Goal: Information Seeking & Learning: Learn about a topic

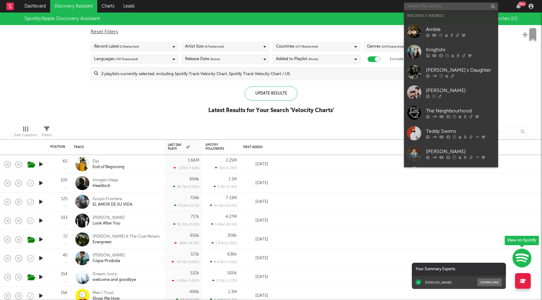
click at [428, 7] on input "text" at bounding box center [451, 7] width 94 height 8
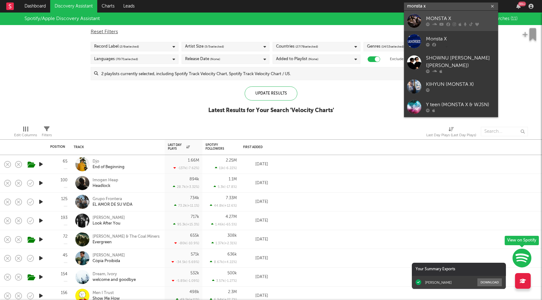
type input "monsta x"
click at [430, 21] on div "MONSTA X" at bounding box center [460, 19] width 69 height 8
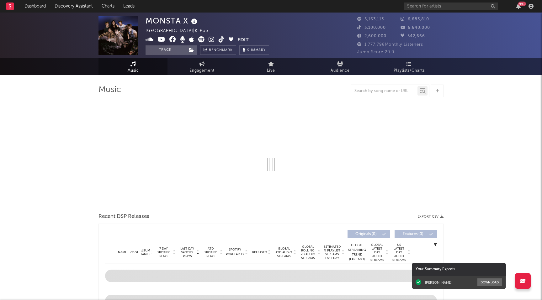
select select "6m"
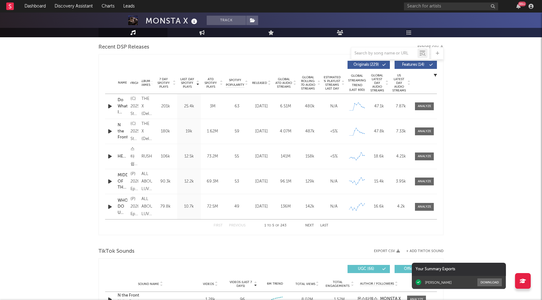
scroll to position [216, 0]
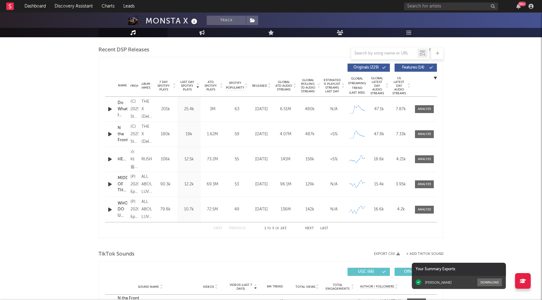
click at [264, 87] on span "Released" at bounding box center [259, 86] width 15 height 4
click at [418, 71] on button "Features ( 14 )" at bounding box center [415, 68] width 42 height 8
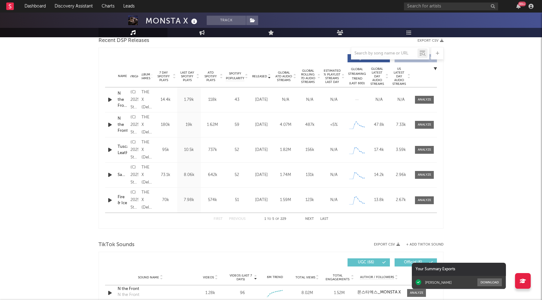
scroll to position [226, 0]
click at [419, 125] on div at bounding box center [424, 124] width 13 height 5
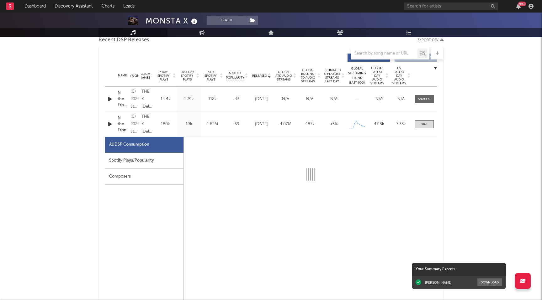
select select "1w"
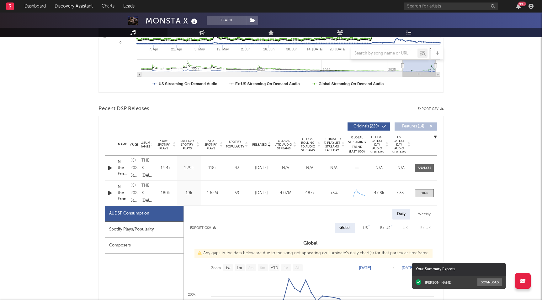
scroll to position [0, 0]
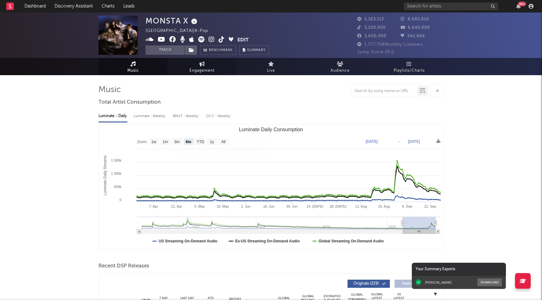
click at [196, 71] on span "Engagement" at bounding box center [201, 71] width 25 height 8
select select "1w"
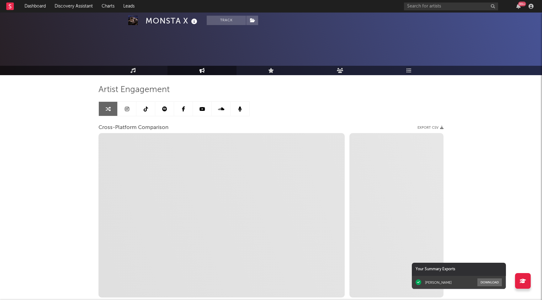
scroll to position [41, 0]
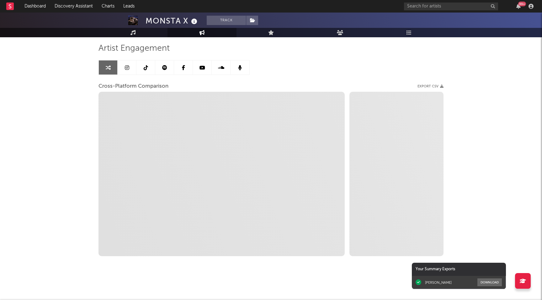
select select "1m"
